Goal: Complete application form

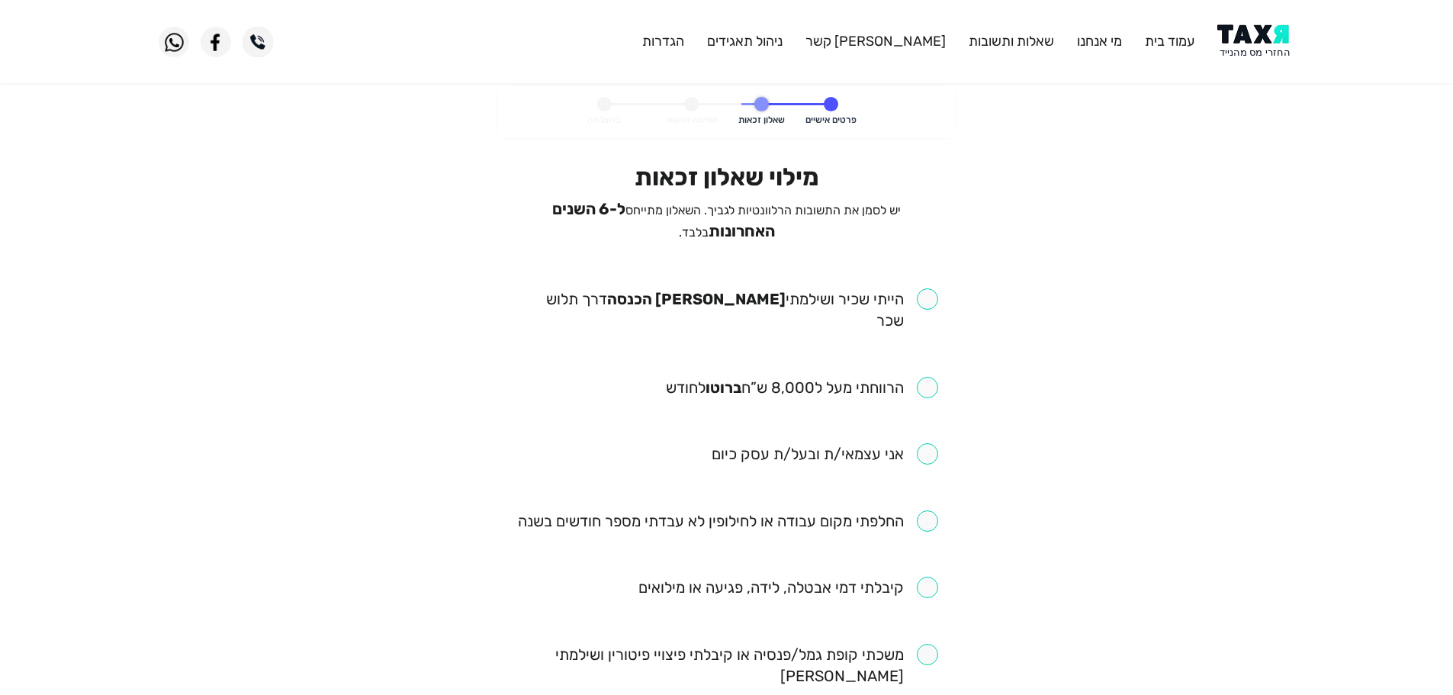
click at [934, 295] on input "checkbox" at bounding box center [727, 309] width 423 height 43
checkbox input "true"
click at [929, 377] on input "checkbox" at bounding box center [802, 387] width 272 height 21
checkbox input "true"
click at [925, 510] on input "checkbox" at bounding box center [728, 520] width 420 height 21
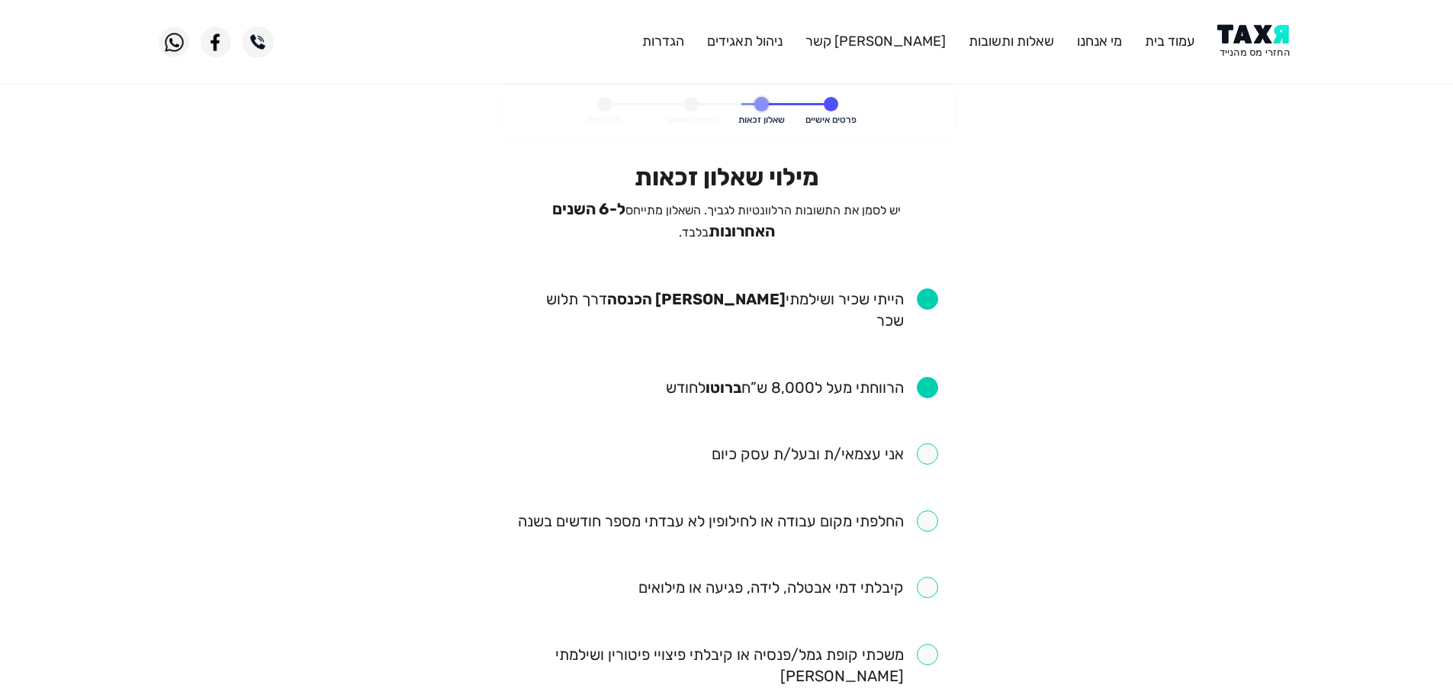
checkbox input "true"
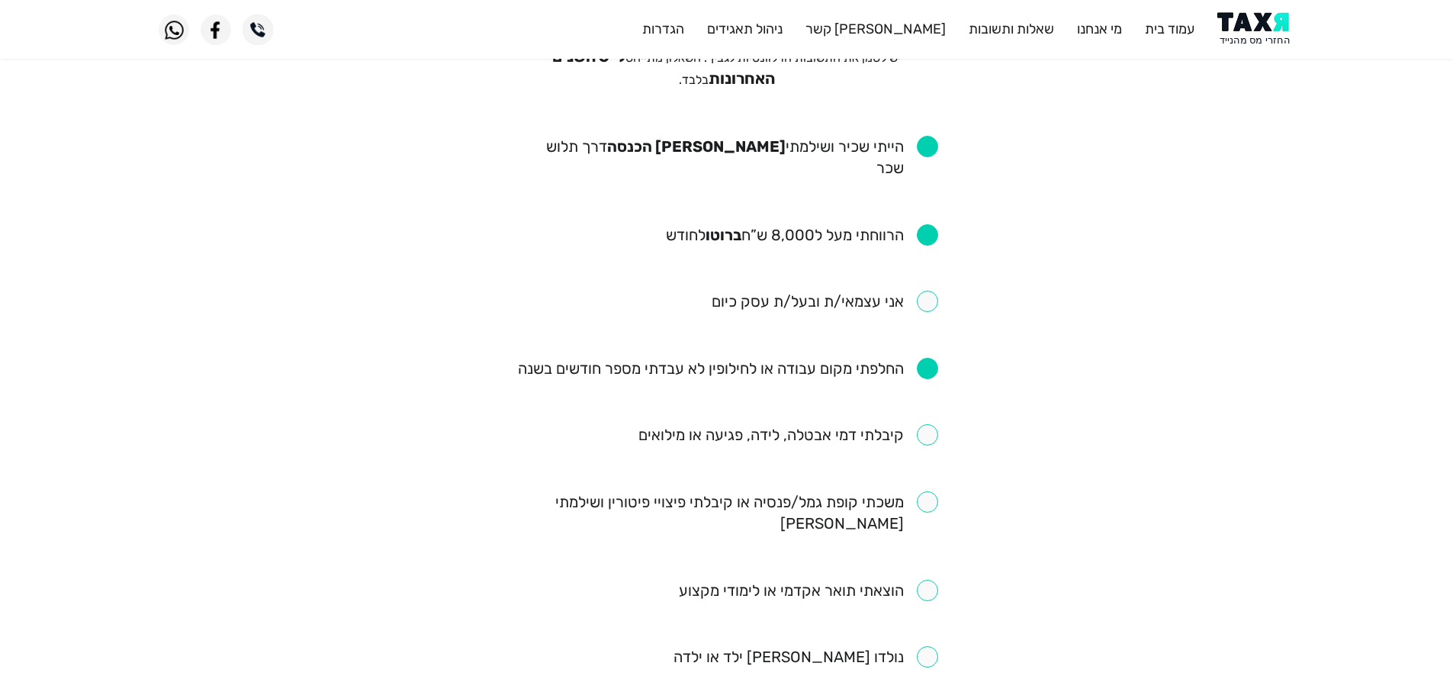
click at [928, 424] on input "checkbox" at bounding box center [788, 434] width 300 height 21
checkbox input "true"
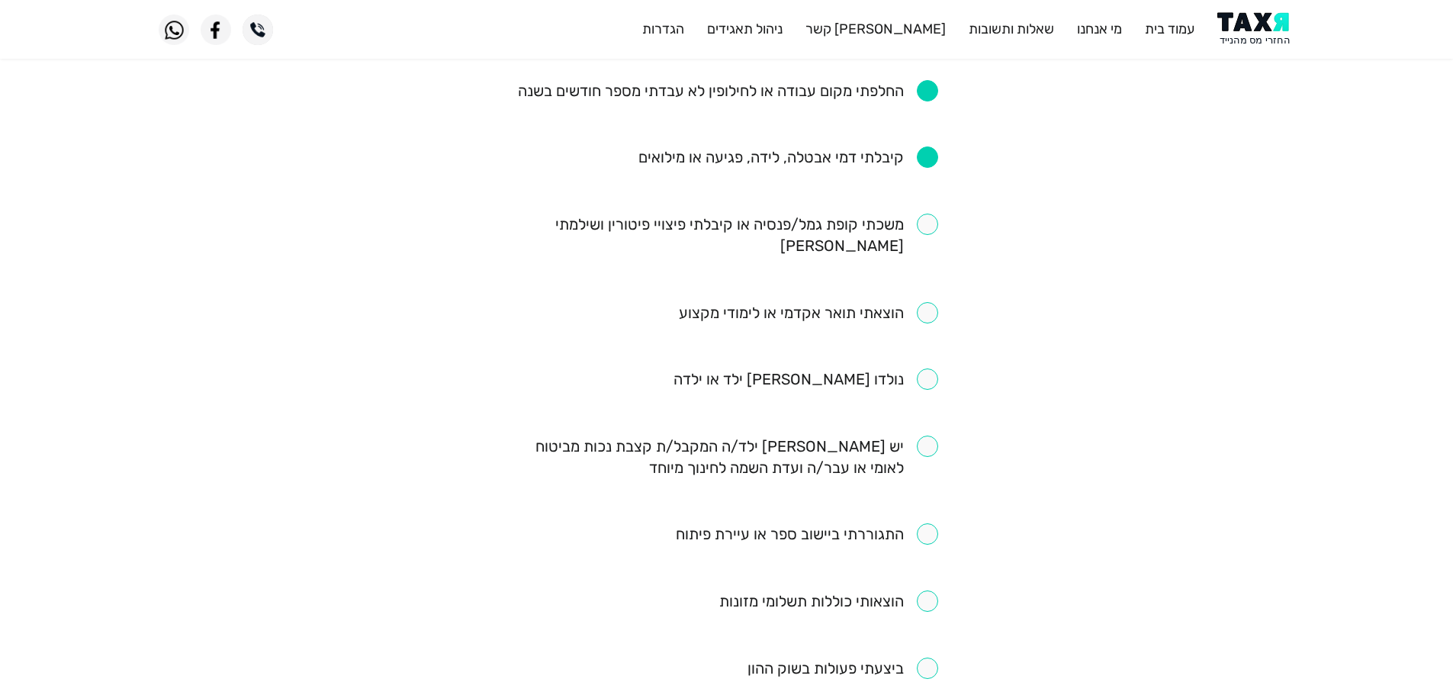
scroll to position [458, 0]
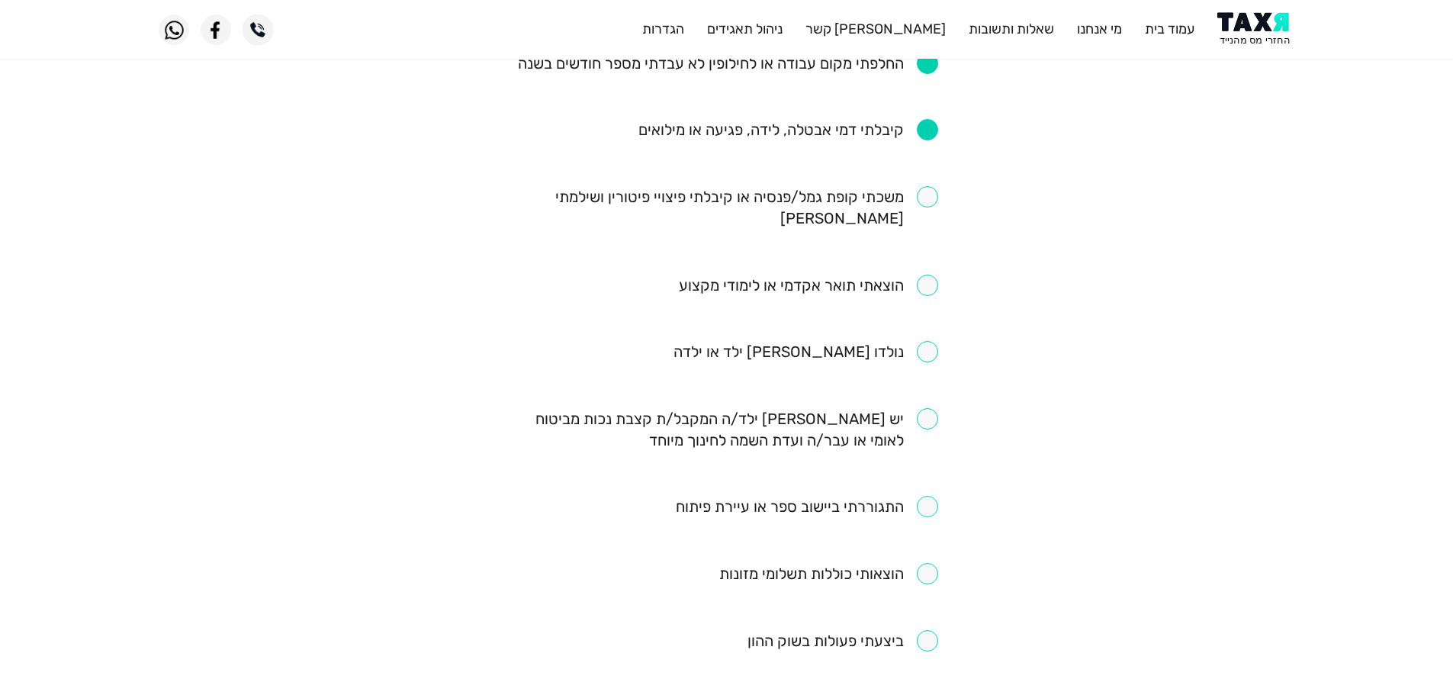
click at [927, 496] on input "checkbox" at bounding box center [807, 506] width 262 height 21
checkbox input "true"
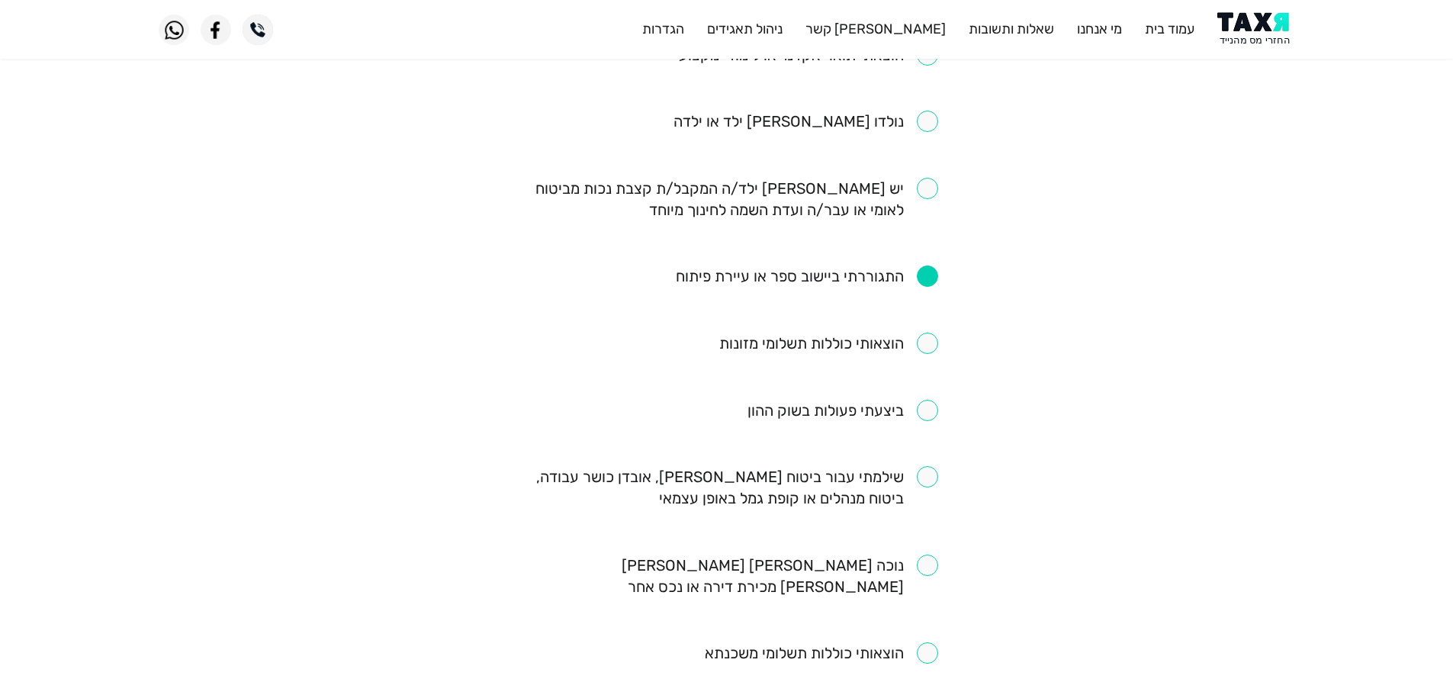
scroll to position [763, 0]
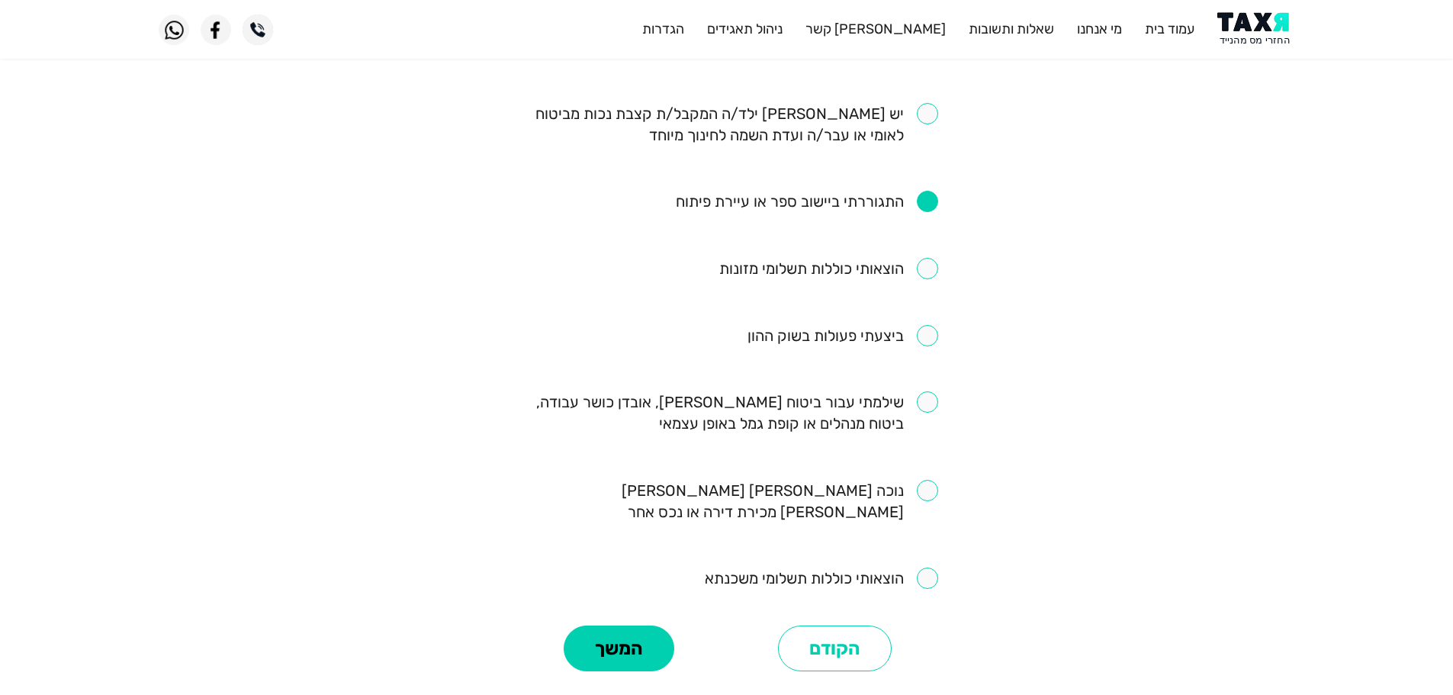
click at [927, 391] on input "checkbox" at bounding box center [727, 412] width 423 height 43
checkbox input "true"
click at [643, 626] on button "המשך" at bounding box center [619, 649] width 111 height 46
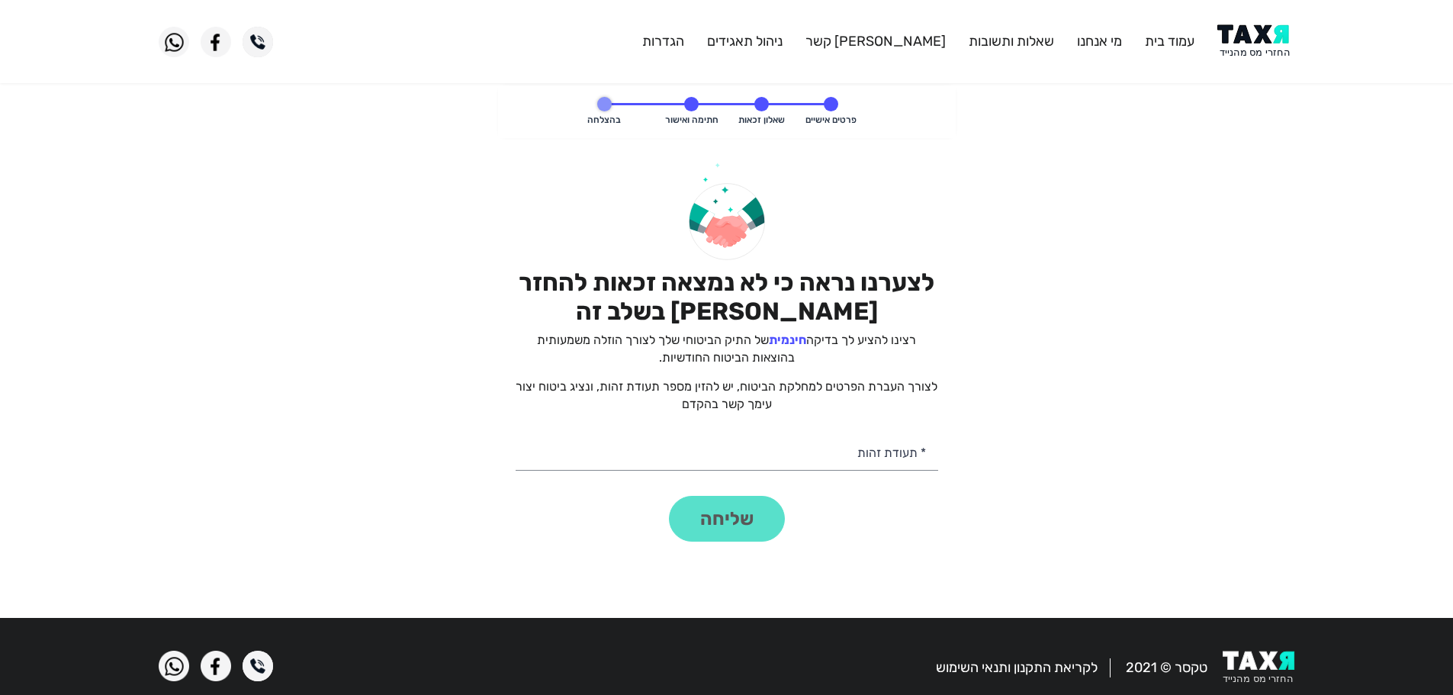
click at [1233, 36] on img at bounding box center [1255, 41] width 77 height 34
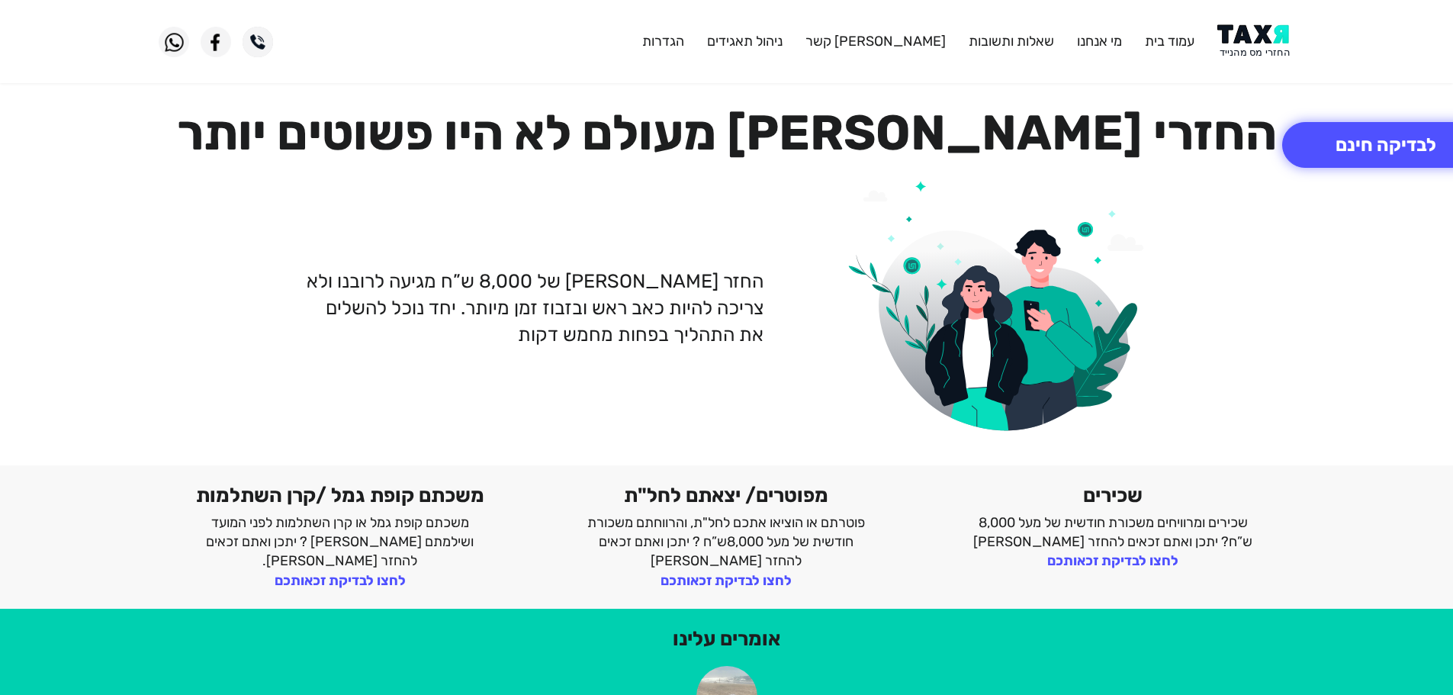
click at [1254, 43] on img at bounding box center [1255, 41] width 77 height 34
click at [1256, 46] on img at bounding box center [1255, 41] width 77 height 34
click at [1247, 41] on img at bounding box center [1255, 41] width 77 height 34
